Goal: Navigation & Orientation: Go to known website

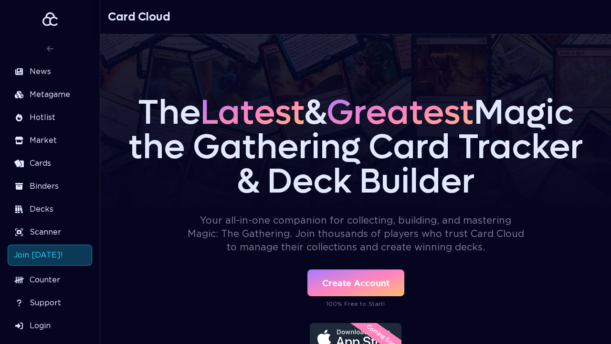
click at [0, 0] on aside "News Metagame Hotlist Market Cards Binders Decks Scanner Join Today! Counter Su…" at bounding box center [50, 172] width 100 height 344
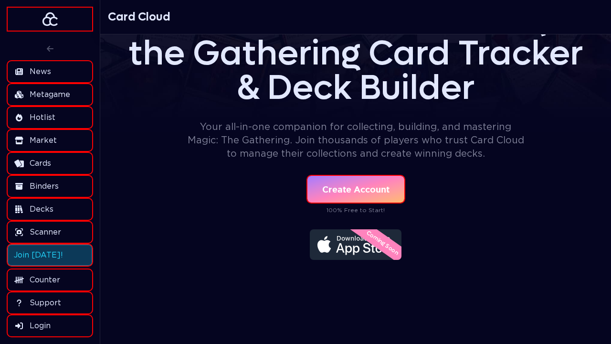
scroll to position [1516, 0]
